Goal: Entertainment & Leisure: Browse casually

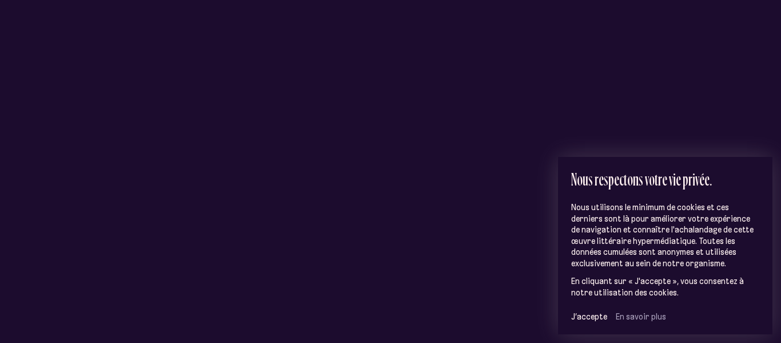
scroll to position [124, 0]
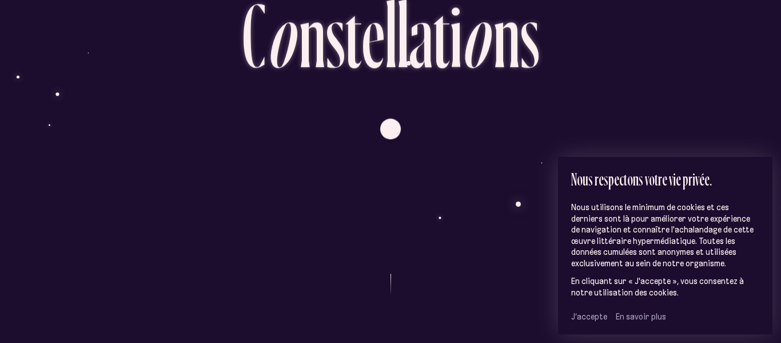
click at [585, 314] on span "J’accepte" at bounding box center [589, 316] width 36 height 10
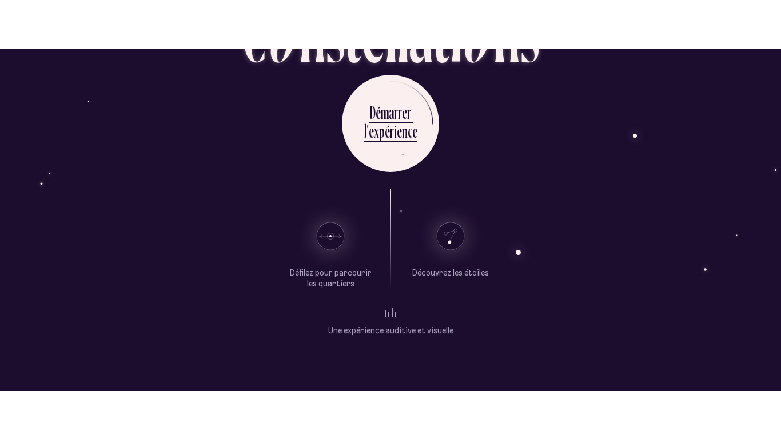
scroll to position [85, 0]
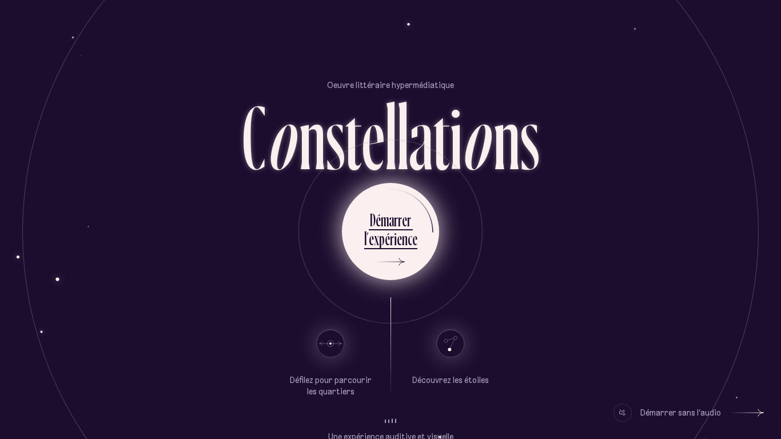
click at [405, 236] on div "n" at bounding box center [405, 239] width 6 height 22
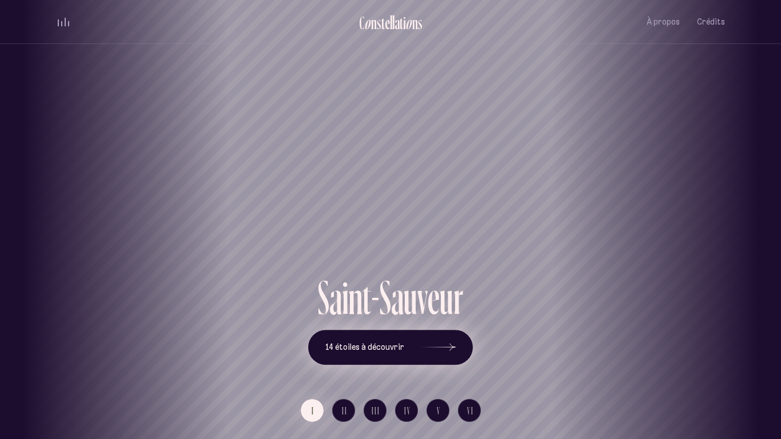
click at [453, 342] on icon at bounding box center [439, 348] width 34 height 86
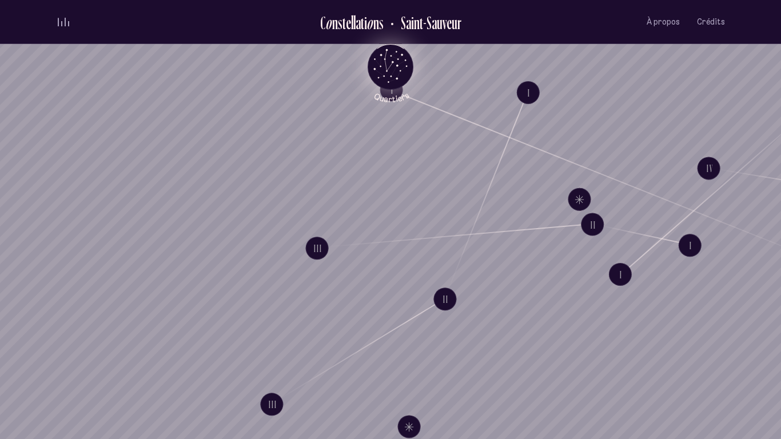
click at [395, 71] on icon "Quartiers" at bounding box center [390, 85] width 67 height 35
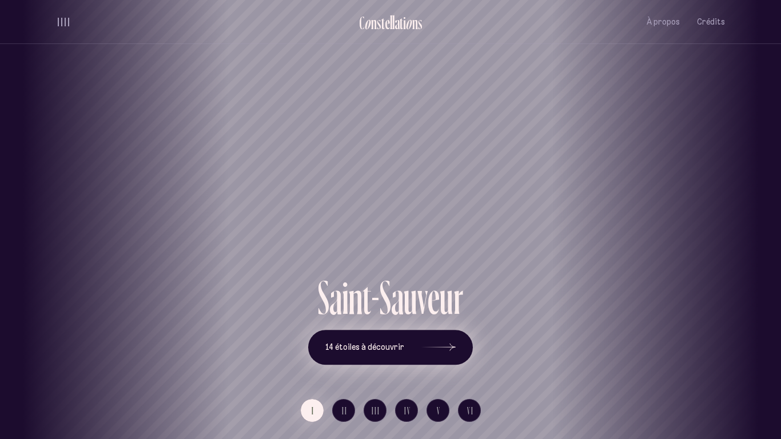
click at [444, 342] on icon at bounding box center [439, 348] width 34 height 86
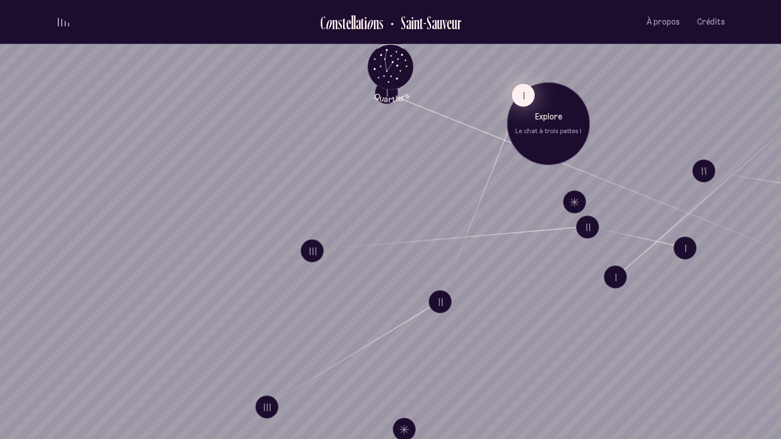
click at [522, 100] on button "I" at bounding box center [523, 95] width 23 height 23
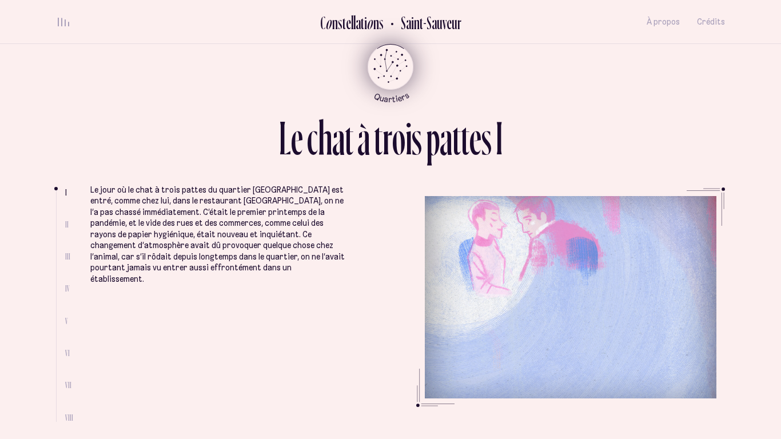
click at [388, 68] on icon "Quartiers" at bounding box center [390, 85] width 67 height 35
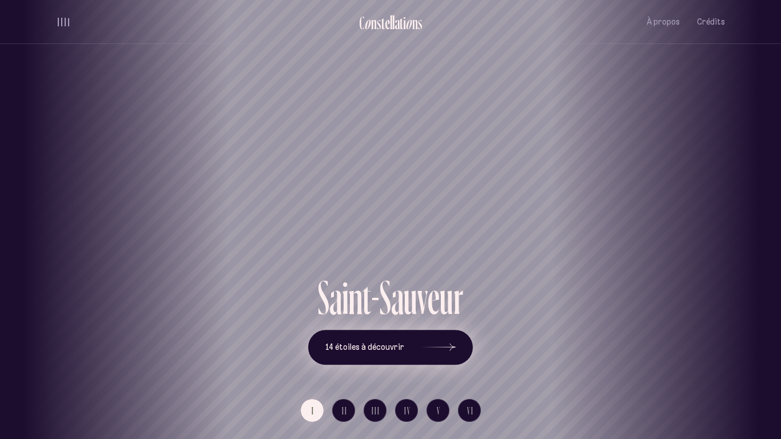
click at [458, 340] on button "14 étoiles à découvrir" at bounding box center [390, 347] width 165 height 35
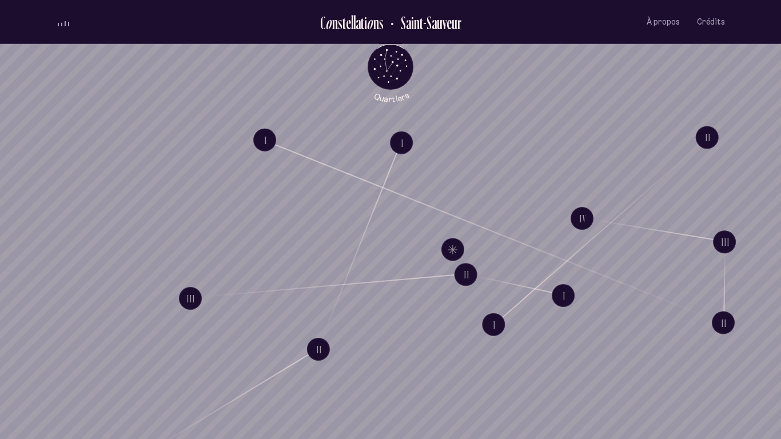
click at [62, 23] on div "volume audio" at bounding box center [63, 22] width 11 height 9
click at [65, 23] on div "volume audio" at bounding box center [63, 24] width 11 height 3
click at [65, 26] on button "volume audio" at bounding box center [63, 22] width 15 height 12
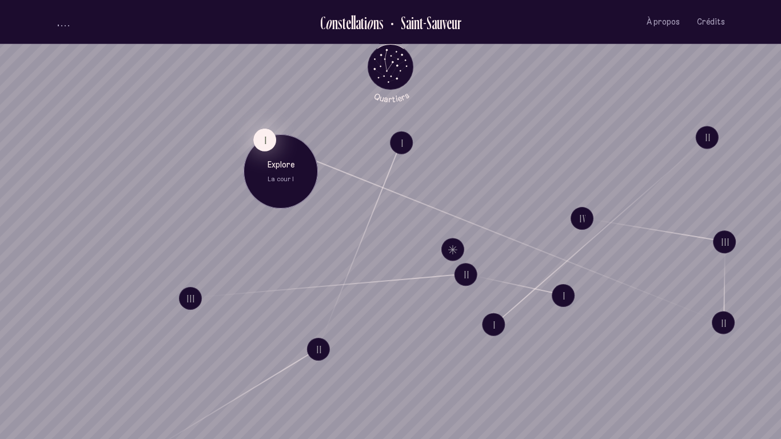
click at [272, 133] on button "I" at bounding box center [264, 140] width 23 height 23
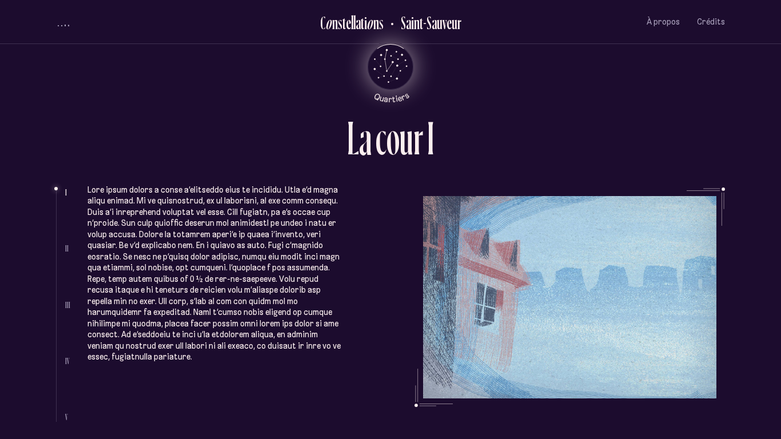
click at [395, 73] on icon "Quartiers" at bounding box center [390, 85] width 67 height 35
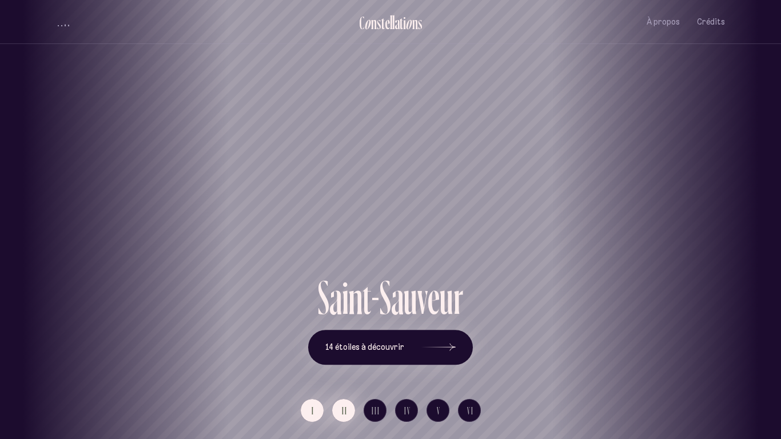
click at [337, 342] on button "II" at bounding box center [343, 410] width 23 height 23
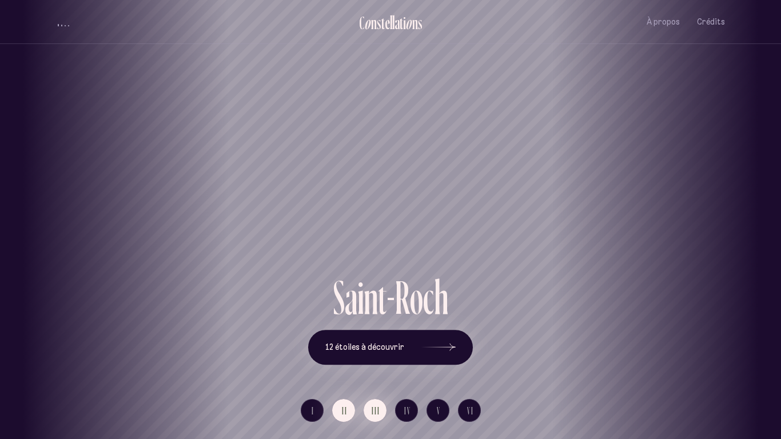
click at [374, 342] on span "III" at bounding box center [376, 411] width 9 height 10
click at [315, 342] on button "I" at bounding box center [312, 410] width 23 height 23
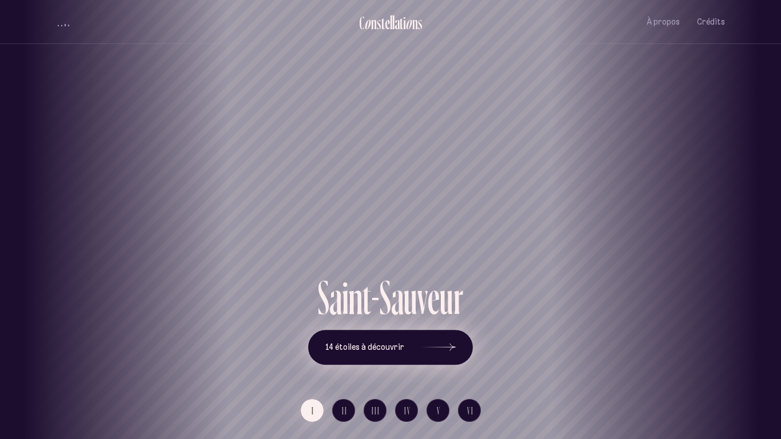
click at [372, 342] on span "14 étoiles à découvrir" at bounding box center [364, 348] width 79 height 10
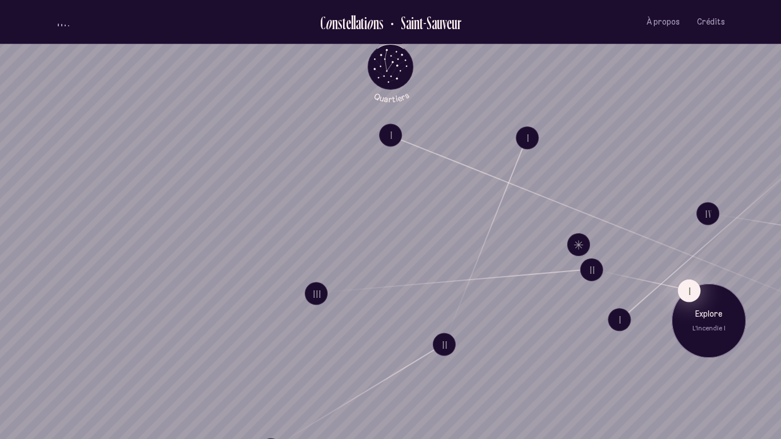
click at [689, 287] on button "I" at bounding box center [689, 291] width 23 height 23
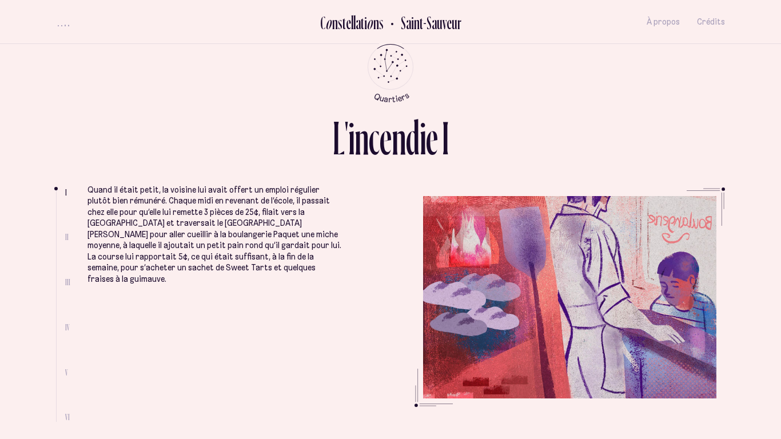
drag, startPoint x: 55, startPoint y: 188, endPoint x: 54, endPoint y: 212, distance: 24.1
click at [54, 212] on div "L ' i n c e n d i e I I II III IV V VI Quand il était petit, la voisine lui ava…" at bounding box center [390, 219] width 686 height 439
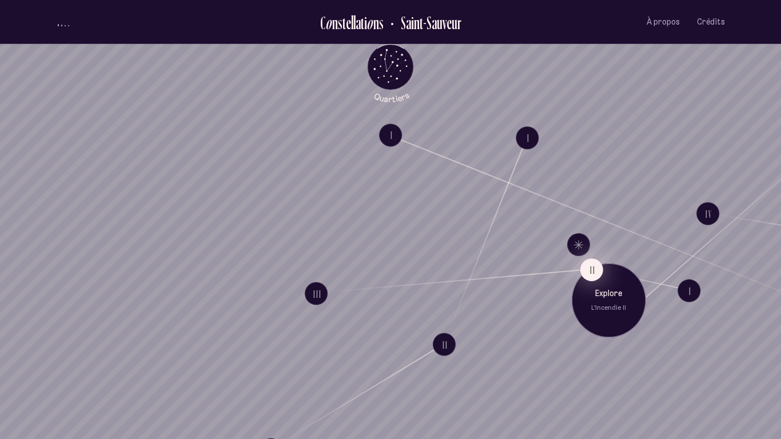
click at [598, 265] on button "II" at bounding box center [592, 270] width 23 height 23
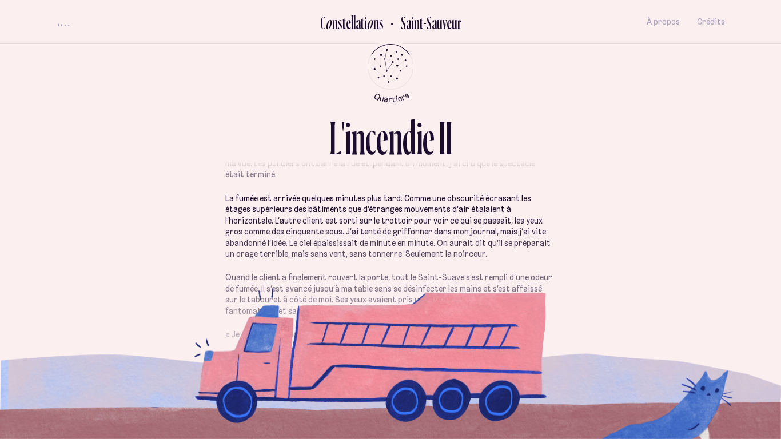
scroll to position [120, 0]
click at [67, 23] on div "volume audio" at bounding box center [63, 24] width 11 height 3
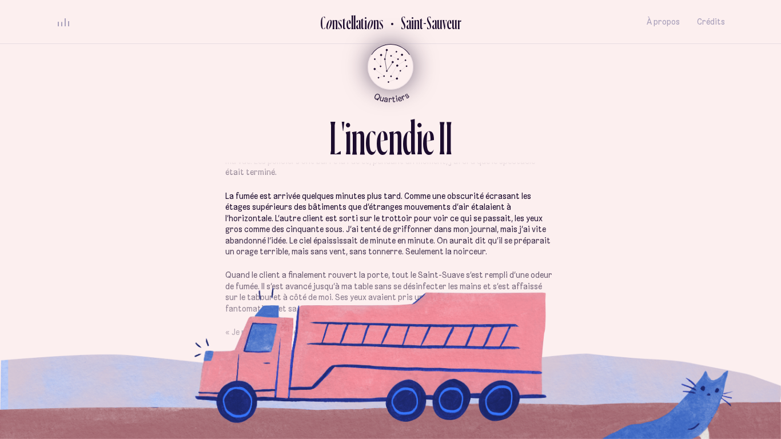
click at [378, 58] on icon "Retour au menu principal" at bounding box center [391, 66] width 34 height 34
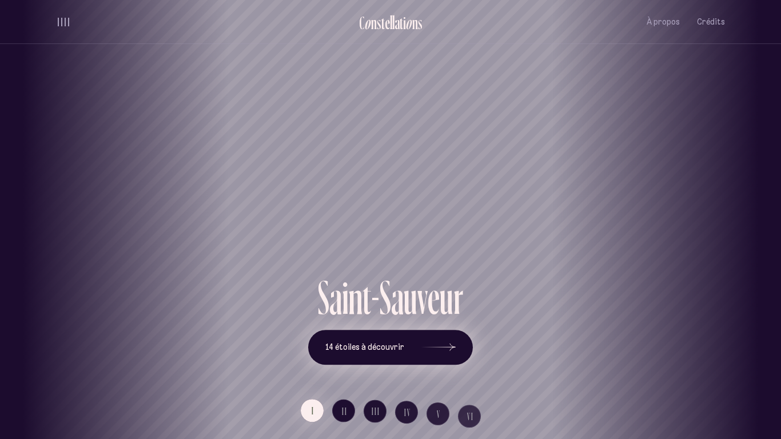
click at [398, 342] on span "14 étoiles à découvrir" at bounding box center [364, 348] width 79 height 10
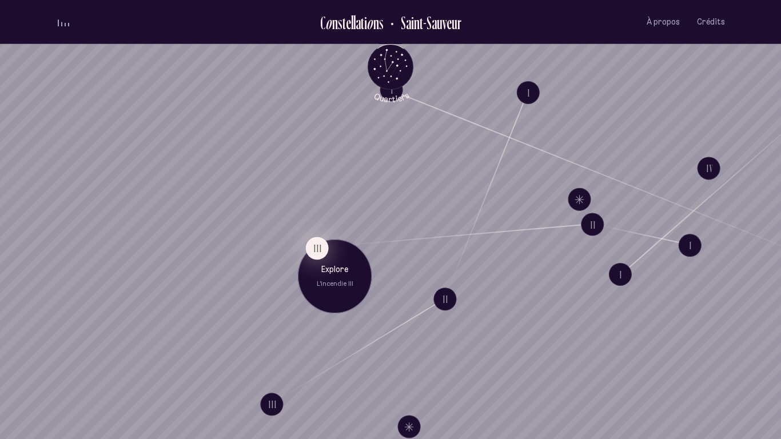
click at [323, 245] on button "III" at bounding box center [317, 248] width 23 height 23
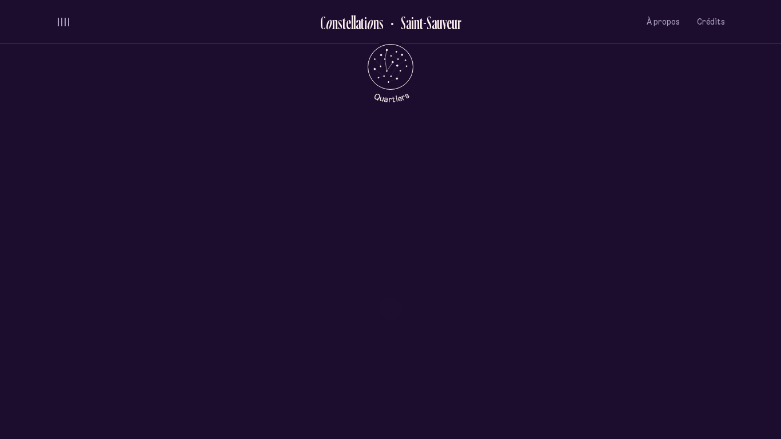
scroll to position [555, 0]
click at [392, 166] on icon at bounding box center [390, 162] width 29 height 29
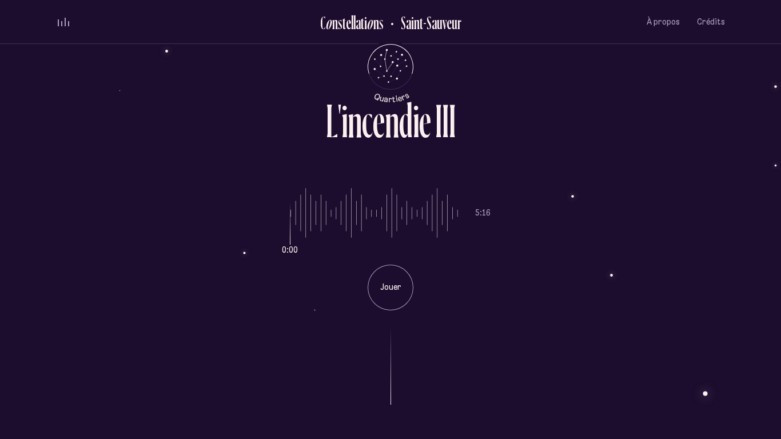
scroll to position [0, 0]
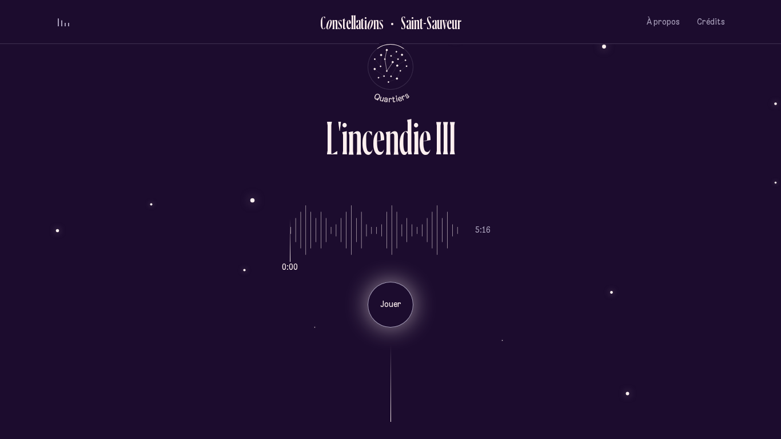
click at [391, 312] on div "Jouer" at bounding box center [391, 305] width 46 height 46
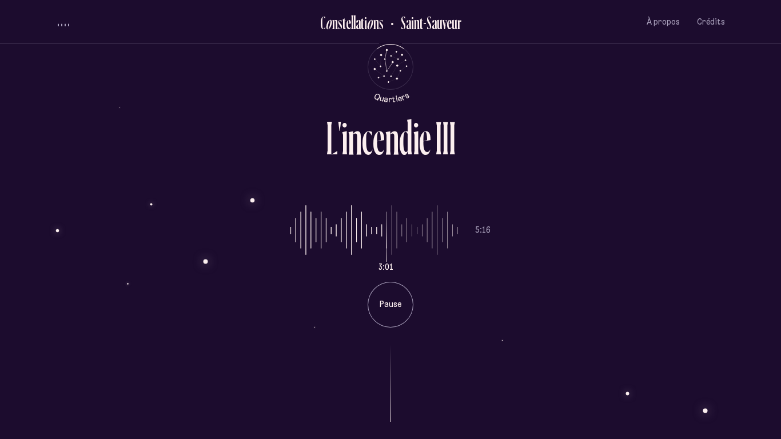
click at [377, 231] on input "range" at bounding box center [375, 231] width 168 height 86
click at [371, 229] on input "range" at bounding box center [375, 231] width 168 height 86
click at [494, 80] on div "L ' i n c e n d i e I I I 3:16 5:16 Pause" at bounding box center [390, 219] width 686 height 439
type input "***"
click at [447, 227] on input "range" at bounding box center [375, 231] width 168 height 86
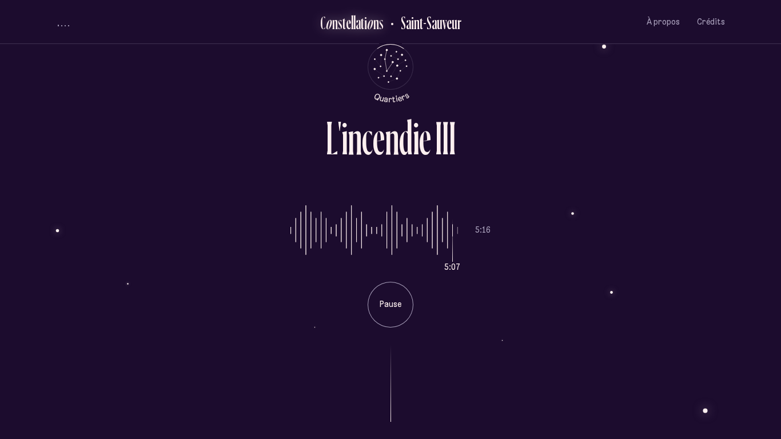
click at [361, 22] on div "t" at bounding box center [362, 22] width 3 height 19
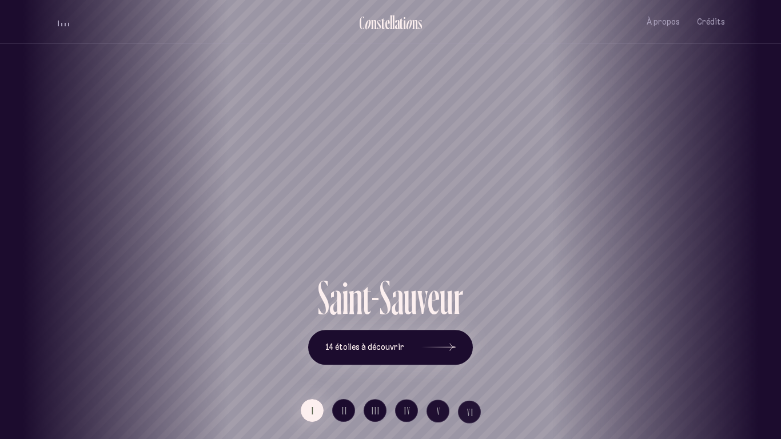
click at [395, 342] on div "[GEOGRAPHIC_DATA] [GEOGRAPHIC_DATA] [GEOGRAPHIC_DATA][PERSON_NAME][GEOGRAPHIC_D…" at bounding box center [390, 219] width 781 height 439
click at [408, 342] on button "14 étoiles à découvrir" at bounding box center [390, 347] width 165 height 35
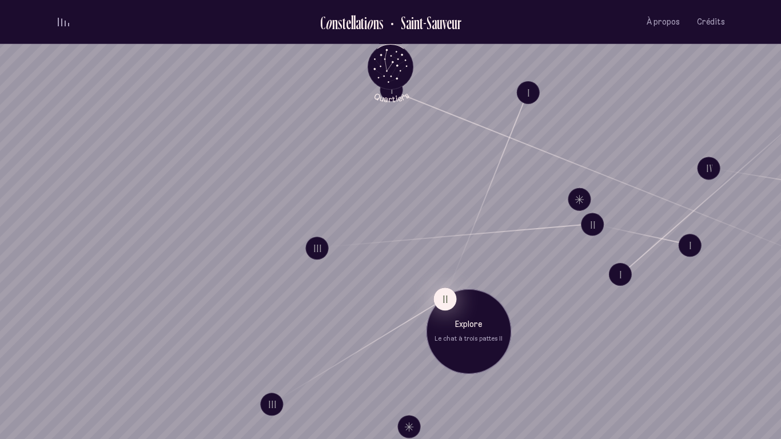
click at [448, 297] on button "II" at bounding box center [445, 299] width 23 height 23
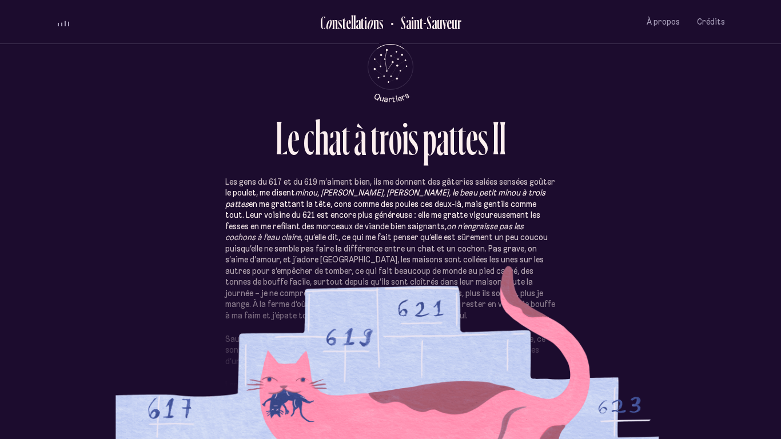
scroll to position [12, 0]
click at [62, 27] on button "volume audio" at bounding box center [63, 22] width 15 height 12
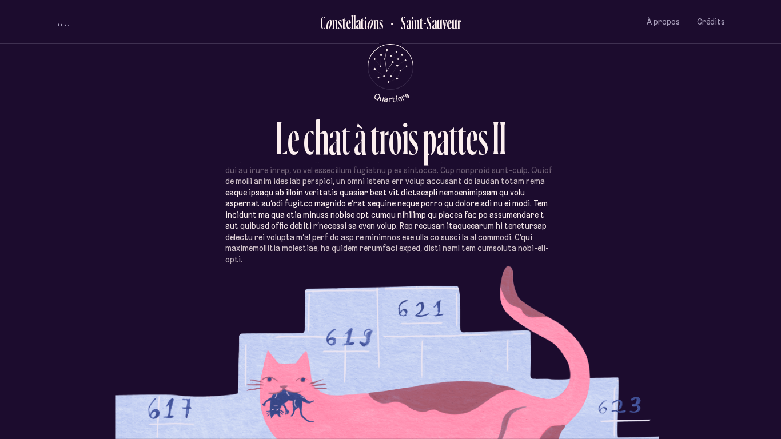
scroll to position [352, 0]
click at [426, 25] on h2 "Saint-Sauveur" at bounding box center [426, 22] width 69 height 19
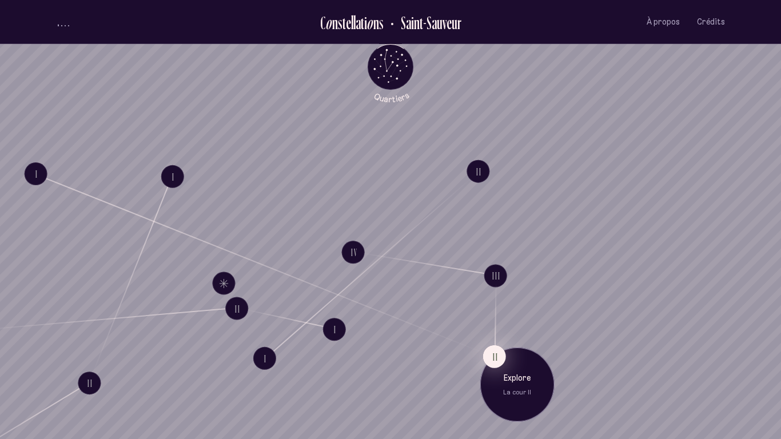
click at [488, 342] on button "II" at bounding box center [494, 356] width 23 height 23
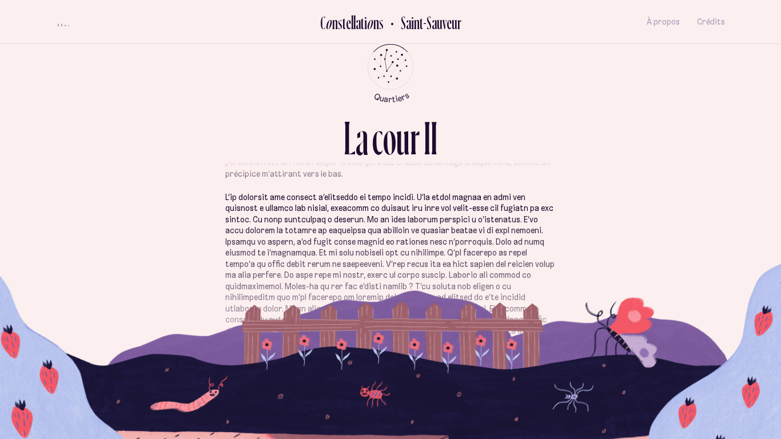
scroll to position [110, 0]
